Goal: Information Seeking & Learning: Learn about a topic

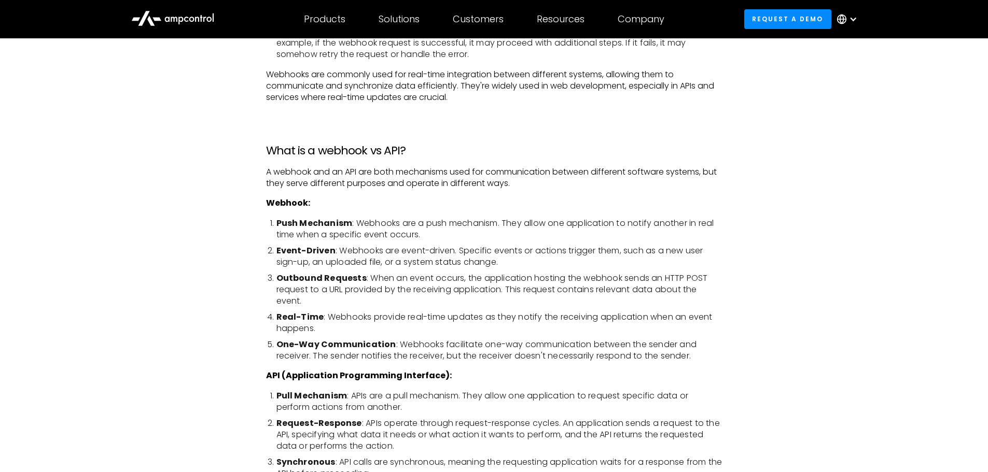
scroll to position [819, 0]
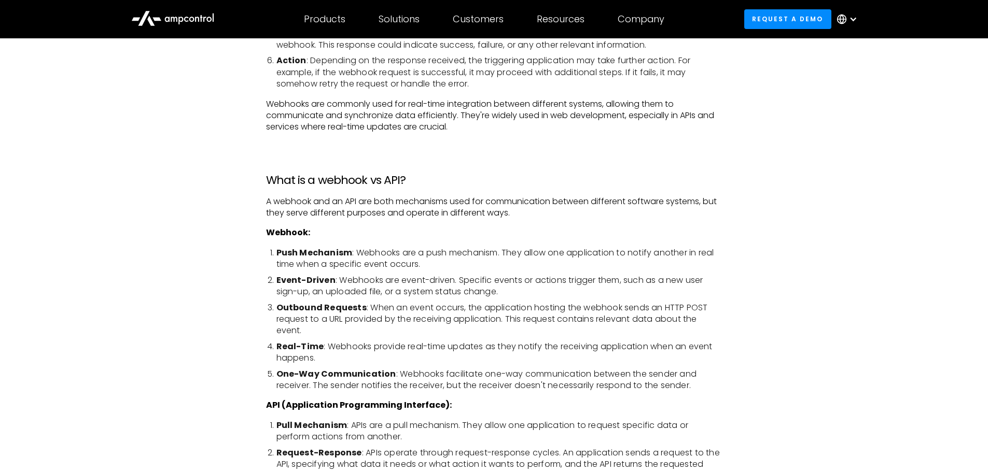
click at [347, 258] on li "Push Mechanism : Webhooks are a push mechanism. They allow one application to n…" at bounding box center [499, 258] width 446 height 23
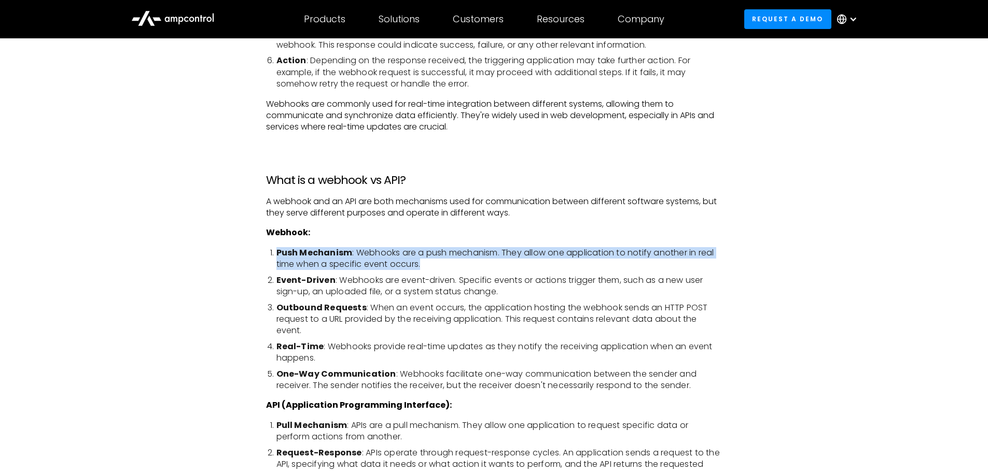
click at [347, 258] on li "Push Mechanism : Webhooks are a push mechanism. They allow one application to n…" at bounding box center [499, 258] width 446 height 23
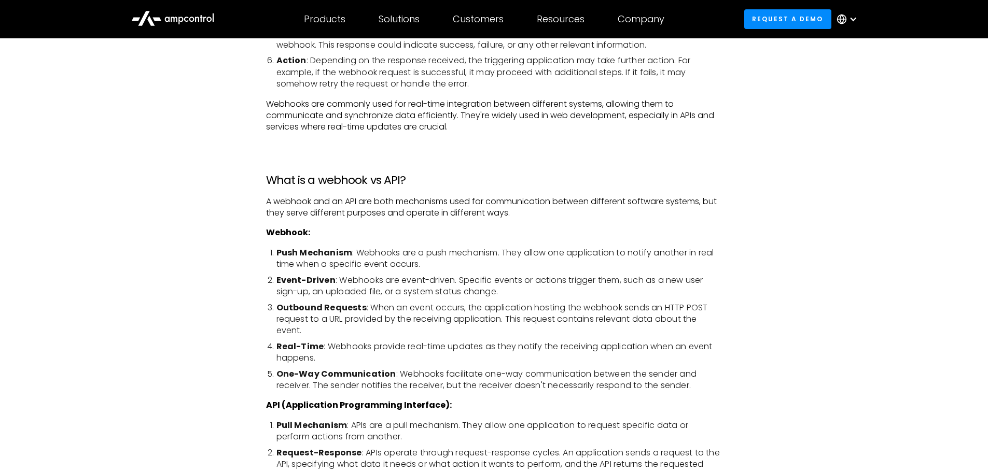
drag, startPoint x: 347, startPoint y: 258, endPoint x: 319, endPoint y: 281, distance: 36.1
click at [319, 281] on strong "Event-Driven" at bounding box center [305, 280] width 59 height 12
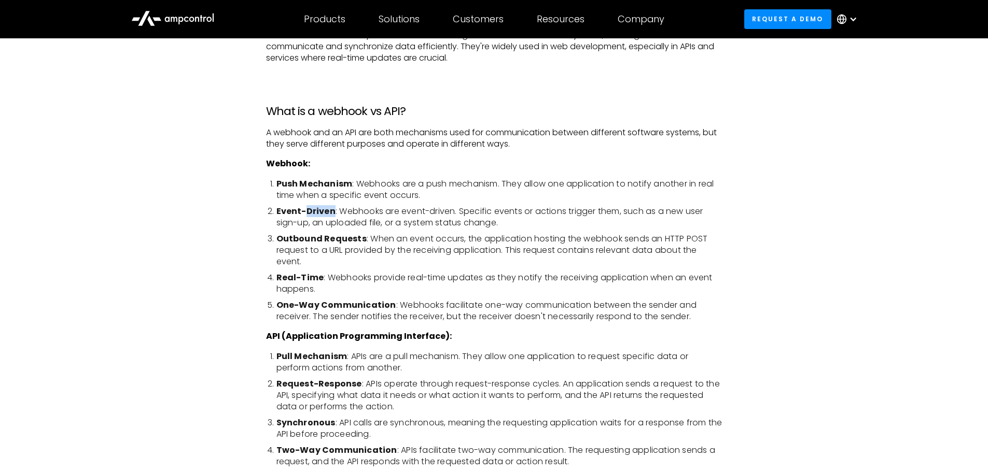
scroll to position [957, 0]
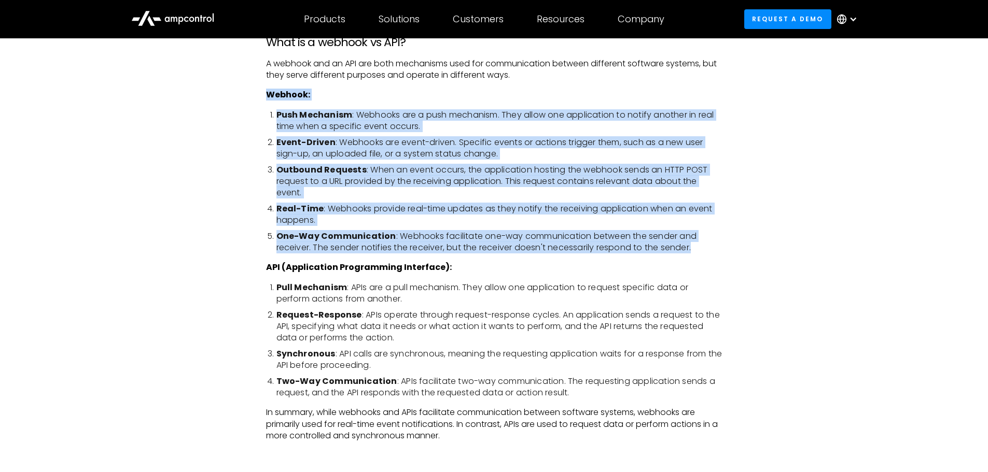
drag, startPoint x: 267, startPoint y: 97, endPoint x: 721, endPoint y: 248, distance: 478.8
copy div "Webhook: Push Mechanism : Webhooks are a push mechanism. They allow one applica…"
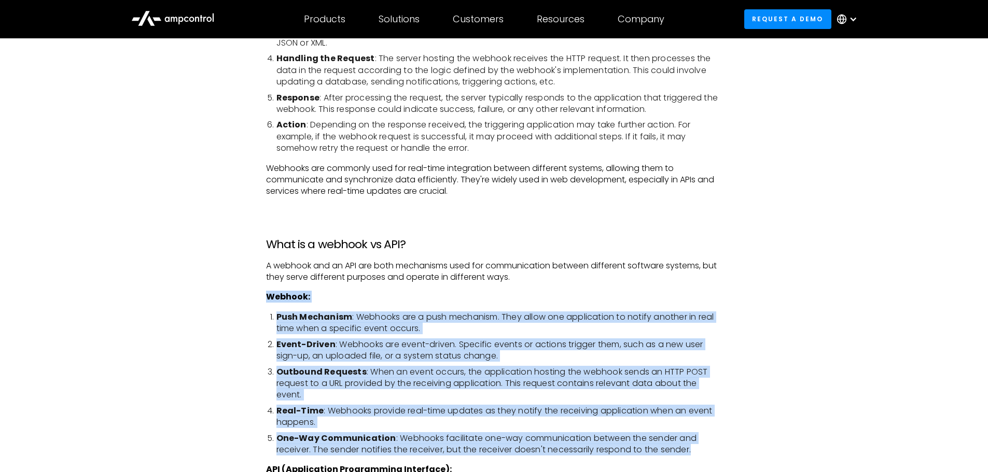
scroll to position [899, 0]
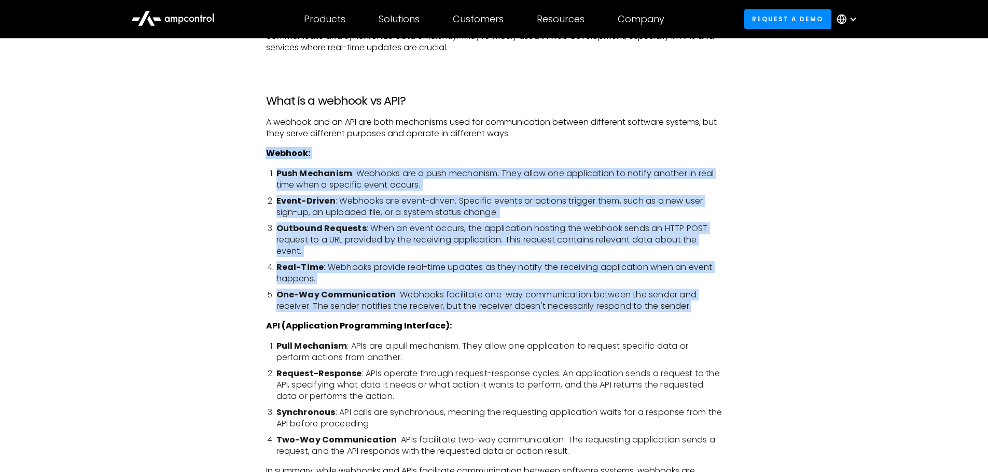
click at [600, 236] on li "Outbound Requests : When an event occurs, the application hosting the webhook s…" at bounding box center [499, 240] width 446 height 35
drag, startPoint x: 277, startPoint y: 172, endPoint x: 520, endPoint y: 326, distance: 286.7
click at [520, 326] on p "API (Application Programming Interface):" at bounding box center [494, 325] width 456 height 11
